Goal: Ask a question

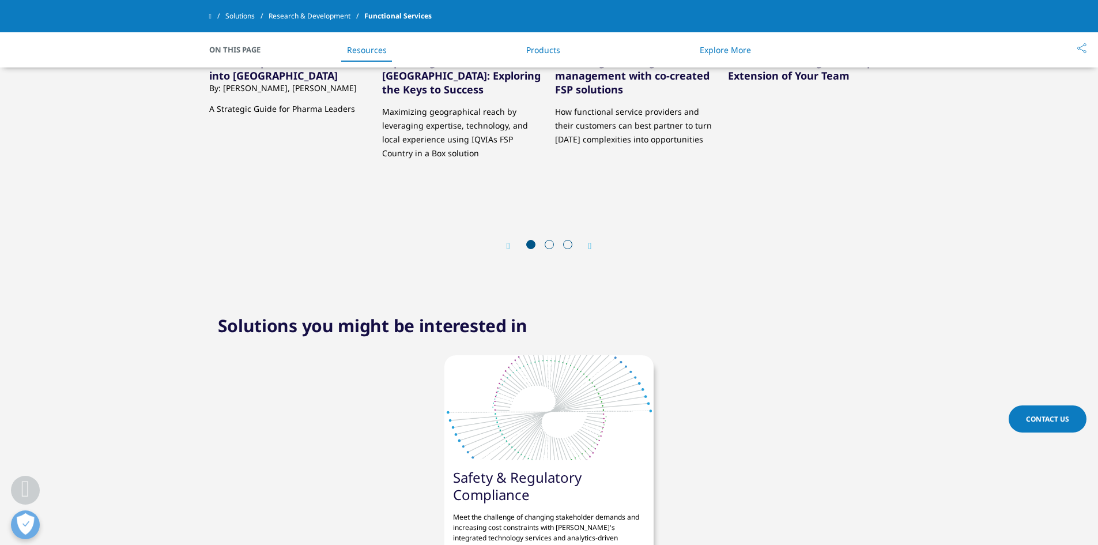
scroll to position [3330, 0]
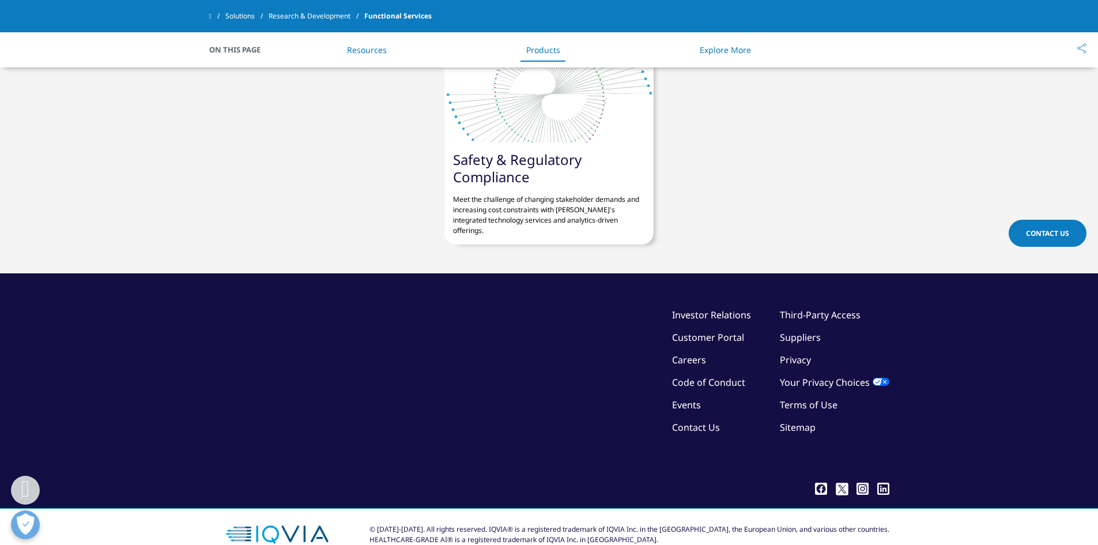
click at [693, 421] on link "Contact Us" at bounding box center [696, 427] width 48 height 13
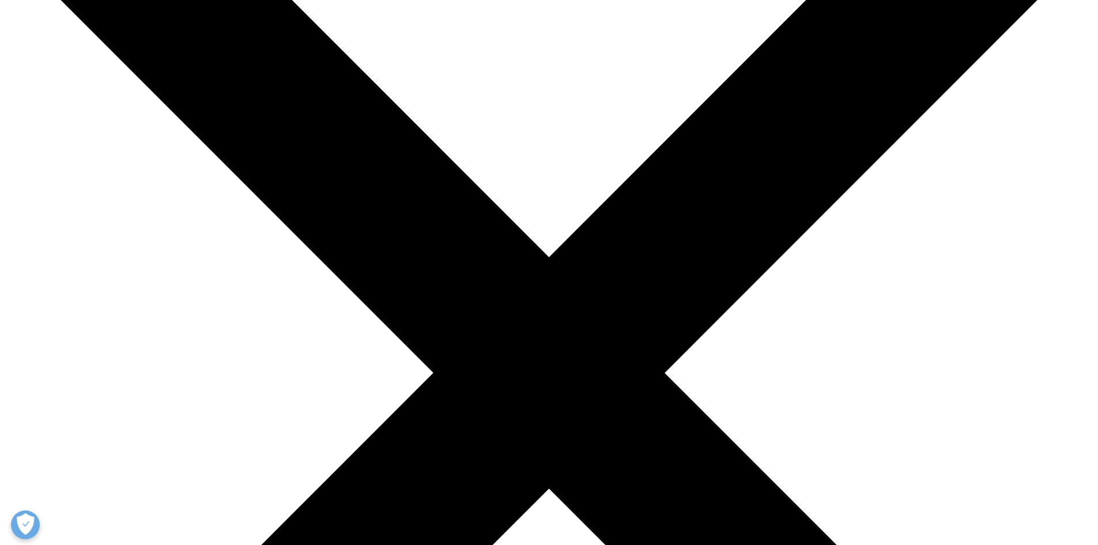
scroll to position [190, 0]
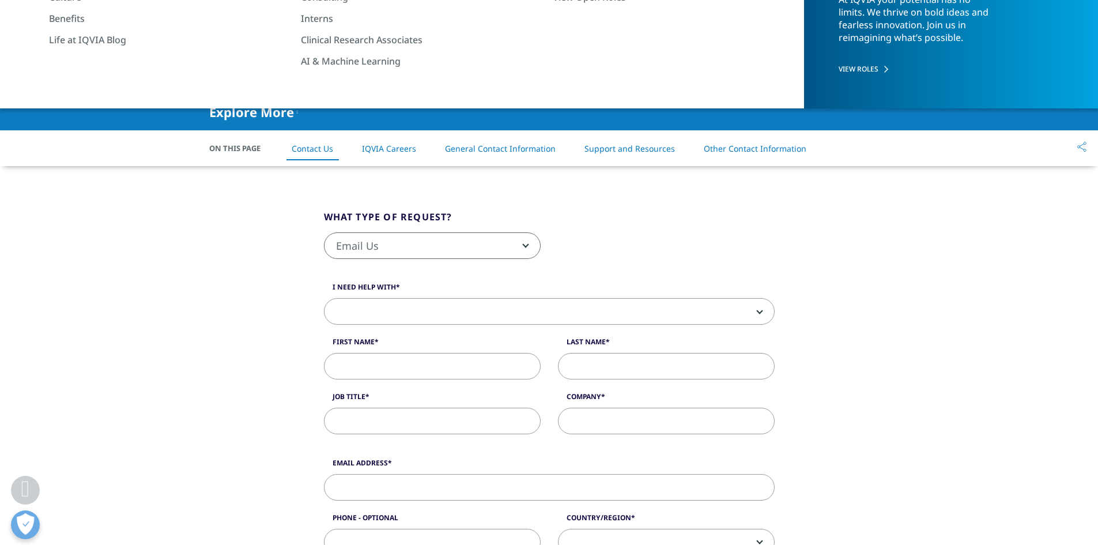
click at [528, 244] on span "Email Us" at bounding box center [432, 245] width 217 height 27
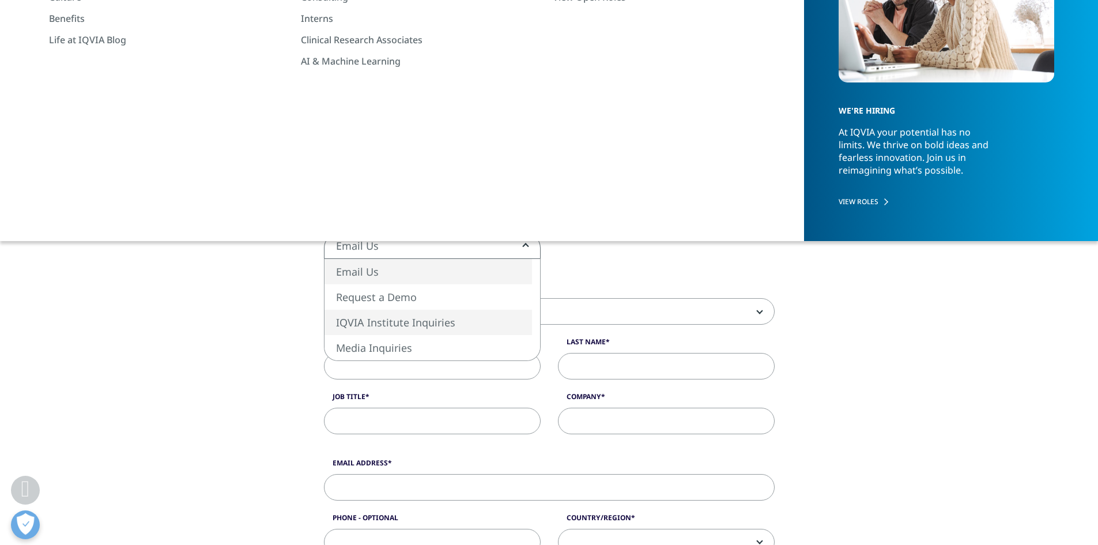
select select "https://www.iqvia.com/contact/institute"
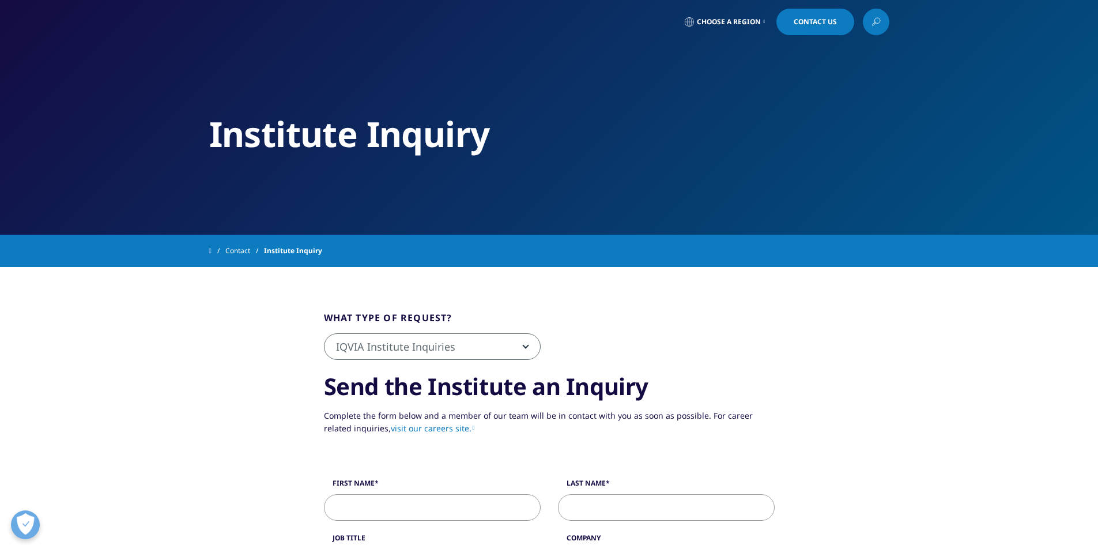
click at [522, 342] on span "IQVIA Institute Inquiries" at bounding box center [433, 347] width 216 height 27
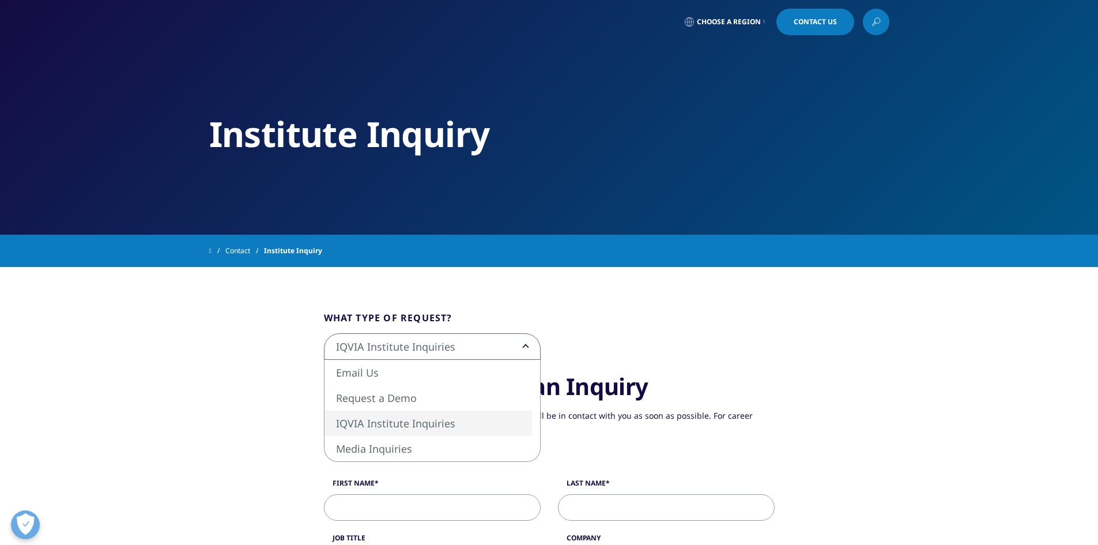
click at [638, 323] on fieldset "What type of request? Email Us Request a Demo IQVIA Institute Inquiries Media I…" at bounding box center [549, 341] width 468 height 61
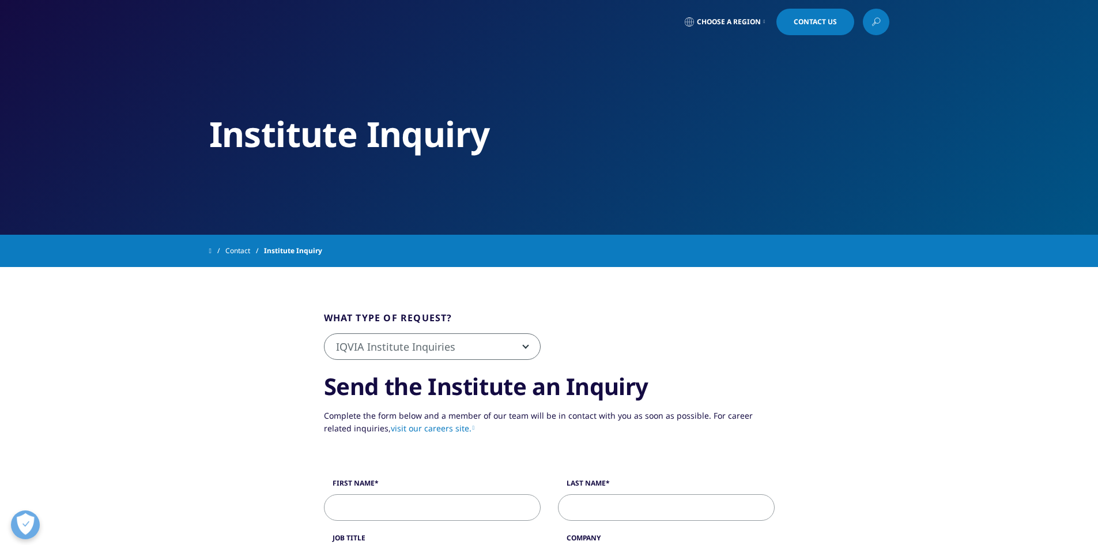
click at [757, 26] on span "Choose a Region" at bounding box center [729, 21] width 64 height 9
